Goal: Task Accomplishment & Management: Manage account settings

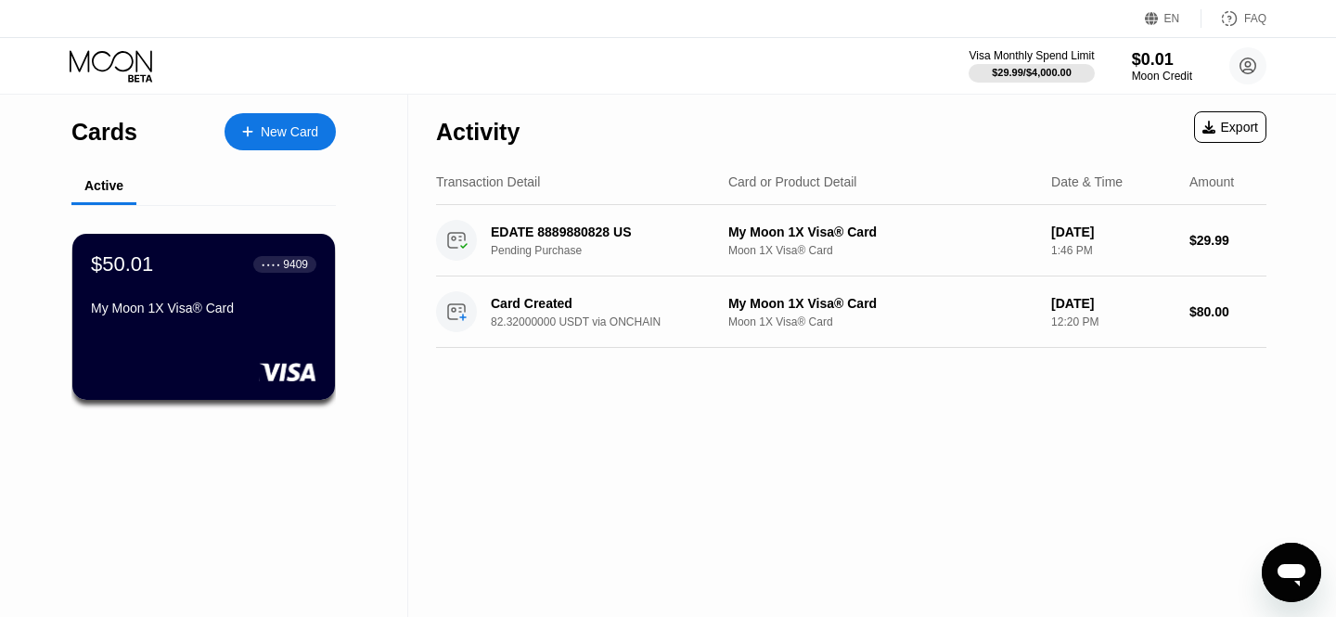
click at [138, 71] on icon at bounding box center [113, 66] width 86 height 32
click at [871, 238] on div "My Moon 1X Visa® Card" at bounding box center [883, 232] width 308 height 15
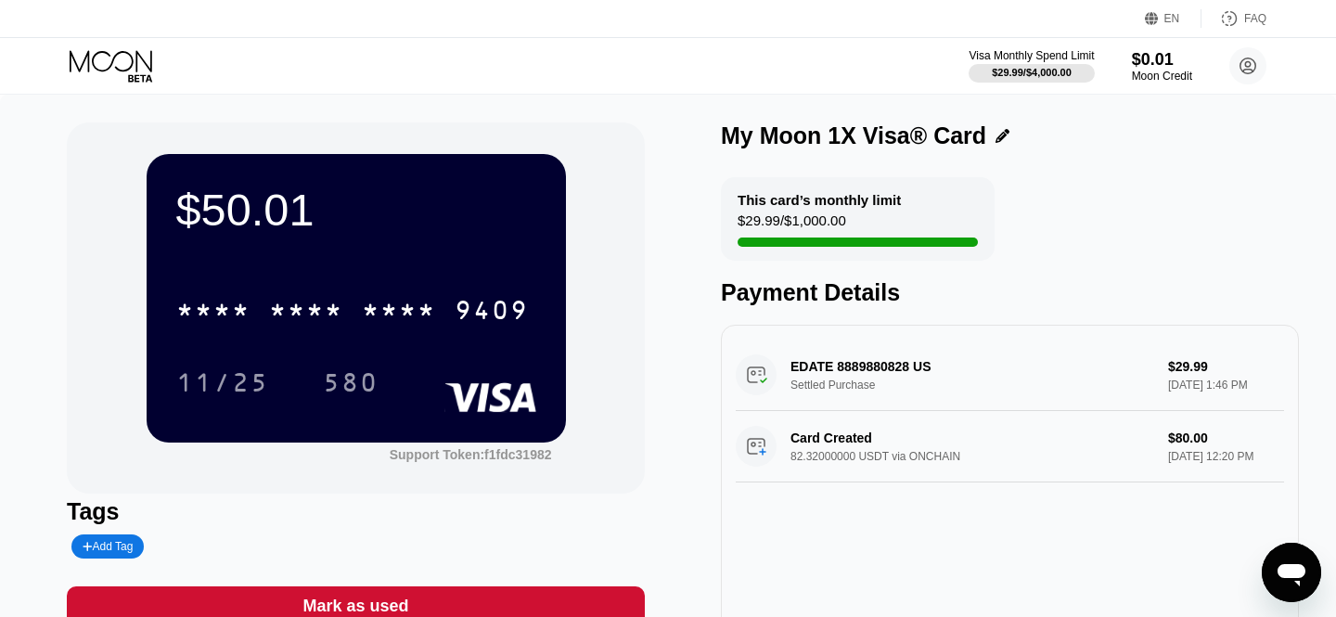
click at [133, 64] on icon at bounding box center [113, 66] width 86 height 32
